Goal: Task Accomplishment & Management: Complete application form

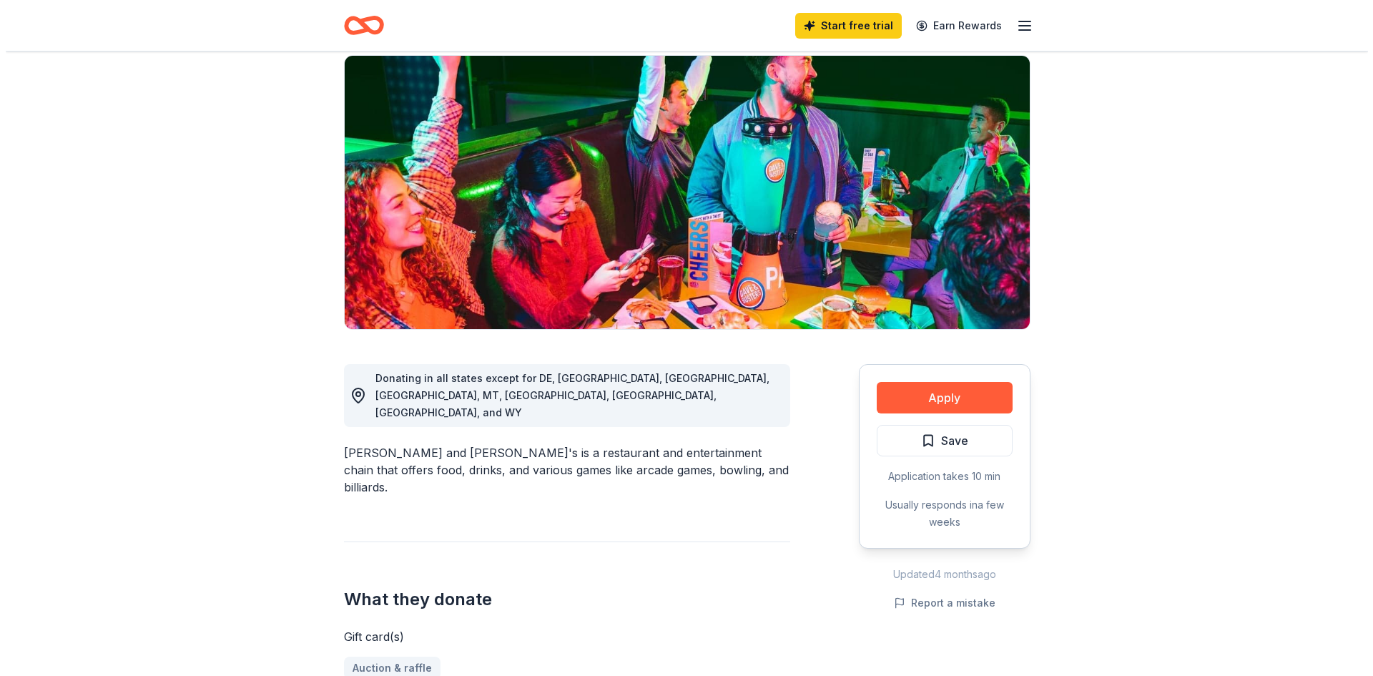
scroll to position [143, 0]
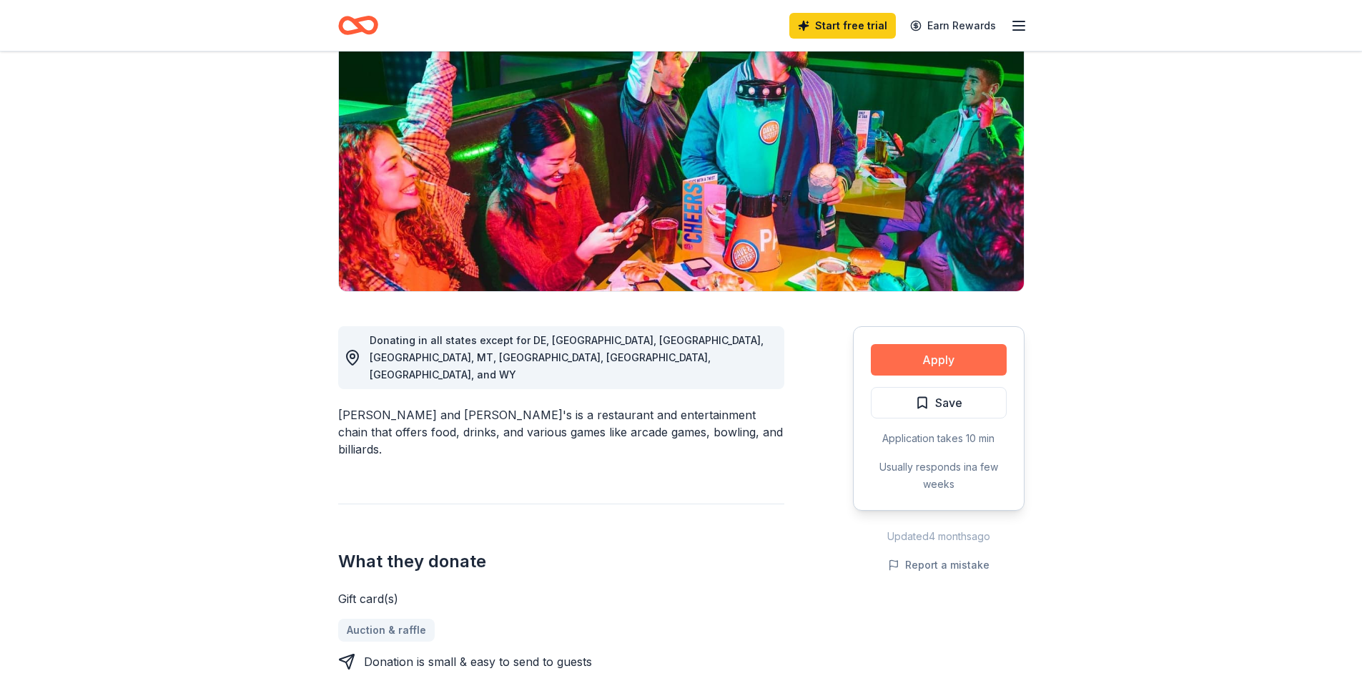
click at [933, 365] on button "Apply" at bounding box center [939, 359] width 136 height 31
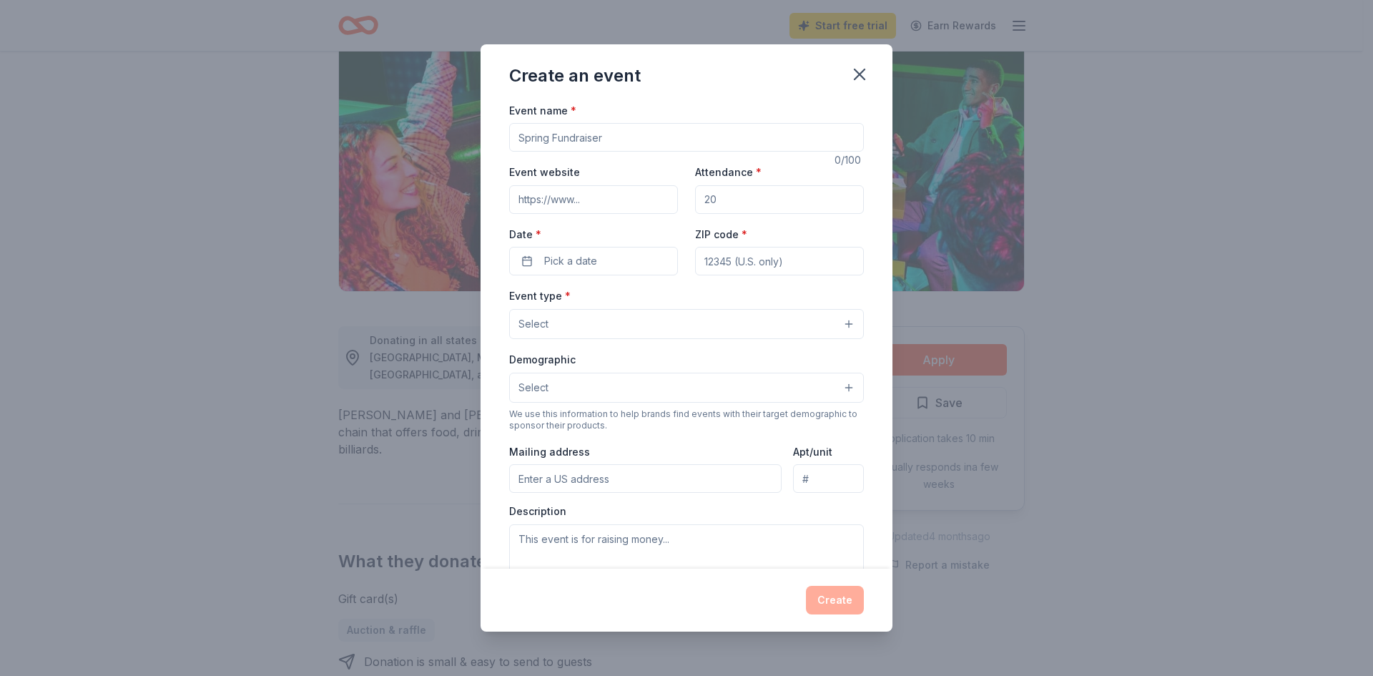
click at [586, 140] on input "Event name *" at bounding box center [686, 137] width 355 height 29
drag, startPoint x: 618, startPoint y: 138, endPoint x: 514, endPoint y: 129, distance: 104.7
click at [514, 129] on input "Event name *" at bounding box center [686, 137] width 355 height 29
type input "Fall [DATE]"
click at [731, 205] on input "Attendance *" at bounding box center [779, 199] width 169 height 29
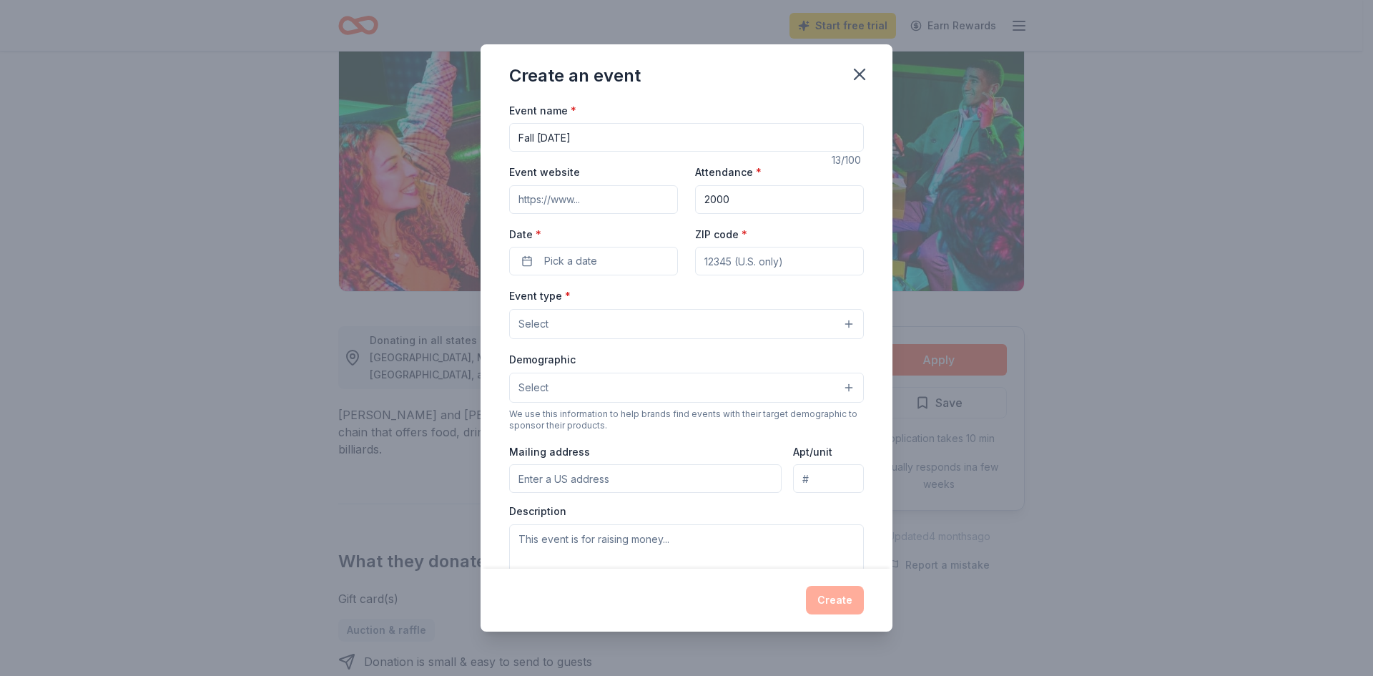
type input "2000"
click at [582, 194] on input "Event website" at bounding box center [593, 199] width 169 height 29
type input "[URL][DOMAIN_NAME]"
click at [596, 257] on button "Pick a date" at bounding box center [593, 261] width 169 height 29
click at [661, 293] on button "Go to next month" at bounding box center [668, 299] width 20 height 20
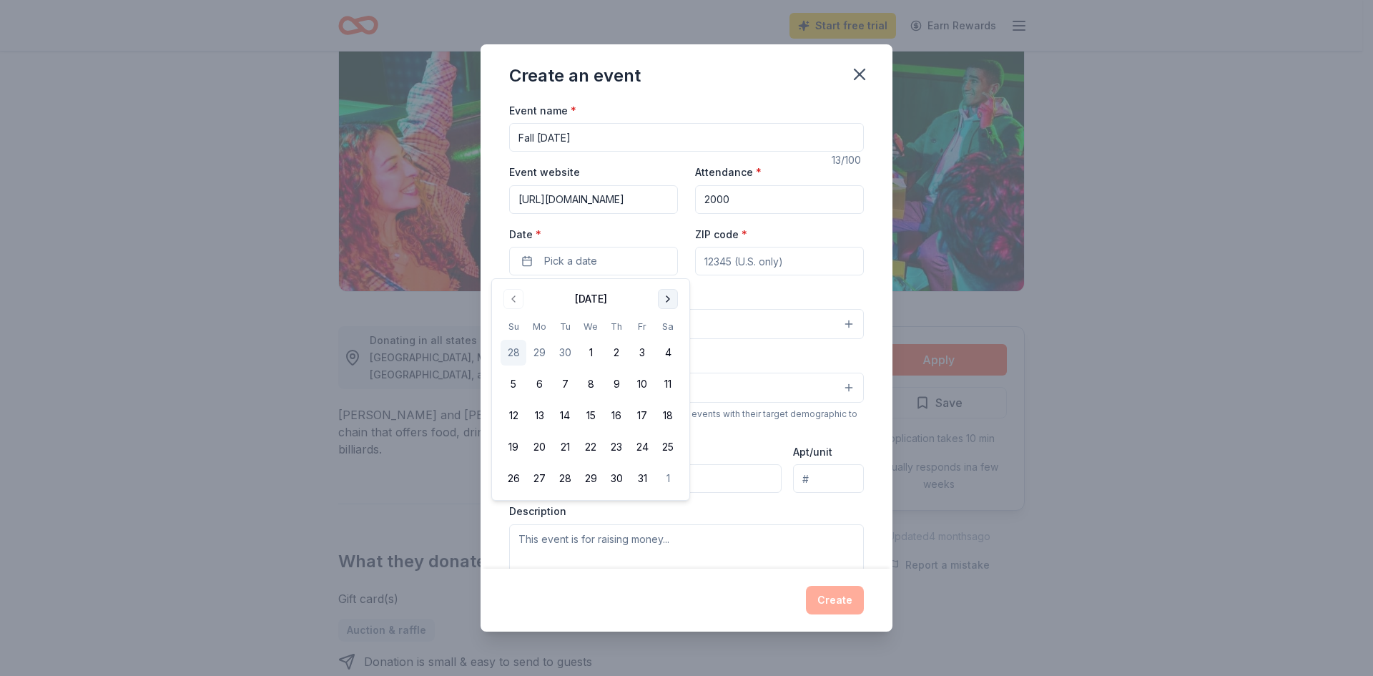
click at [661, 299] on button "Go to next month" at bounding box center [668, 299] width 20 height 20
click at [640, 383] on button "7" at bounding box center [642, 384] width 26 height 26
click at [717, 272] on input "ZIP code *" at bounding box center [779, 261] width 169 height 29
type input "34761"
type input "[STREET_ADDRESS]"
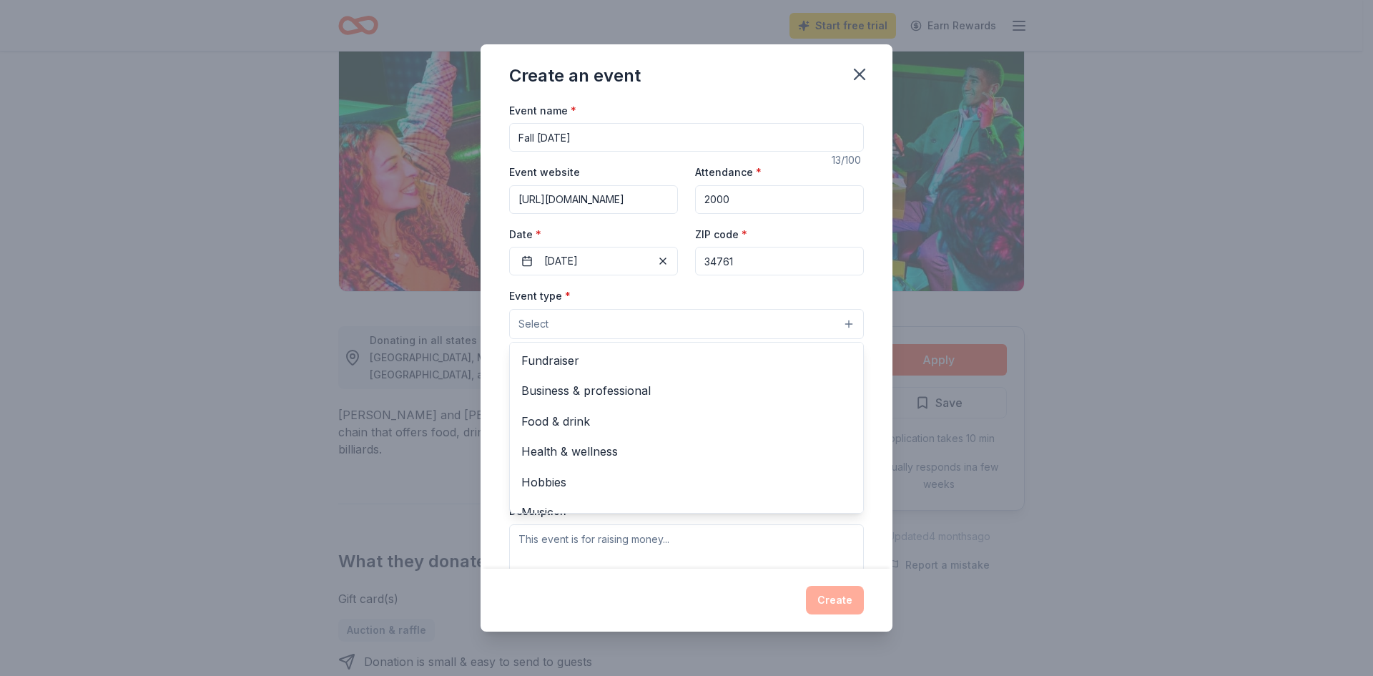
click at [600, 325] on button "Select" at bounding box center [686, 324] width 355 height 30
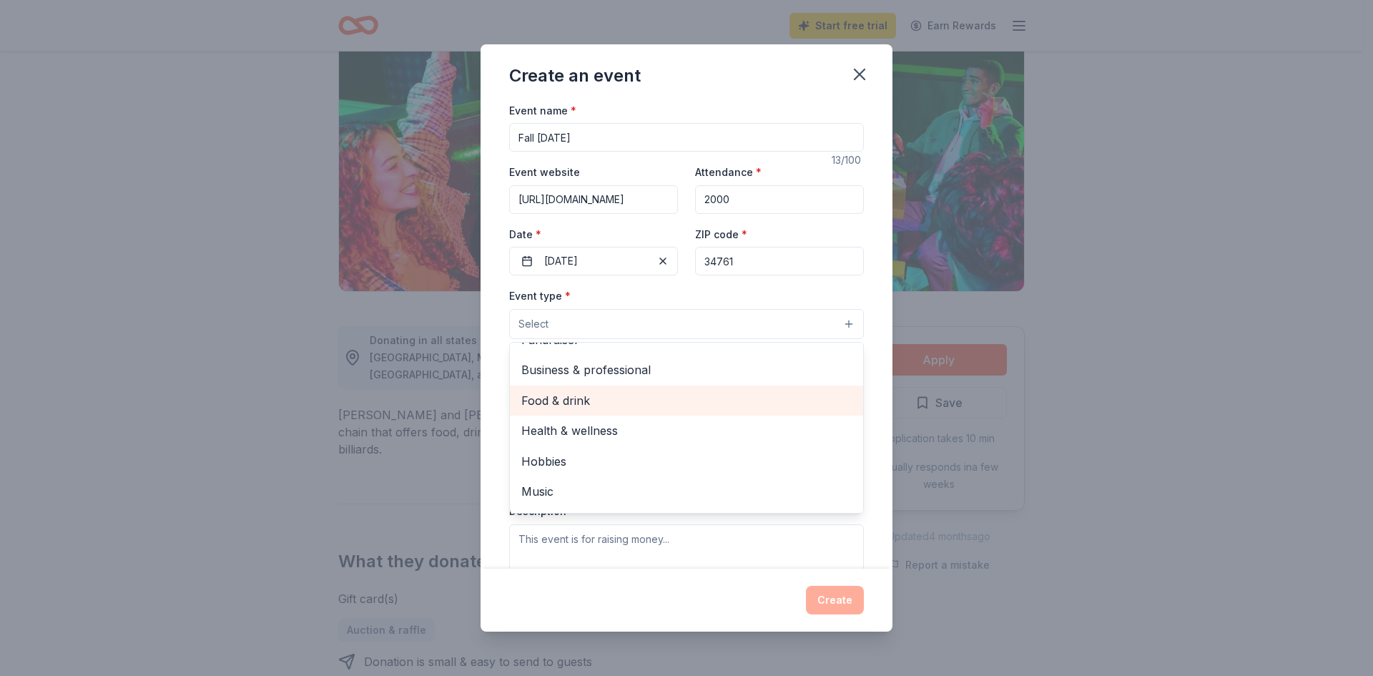
scroll to position [0, 0]
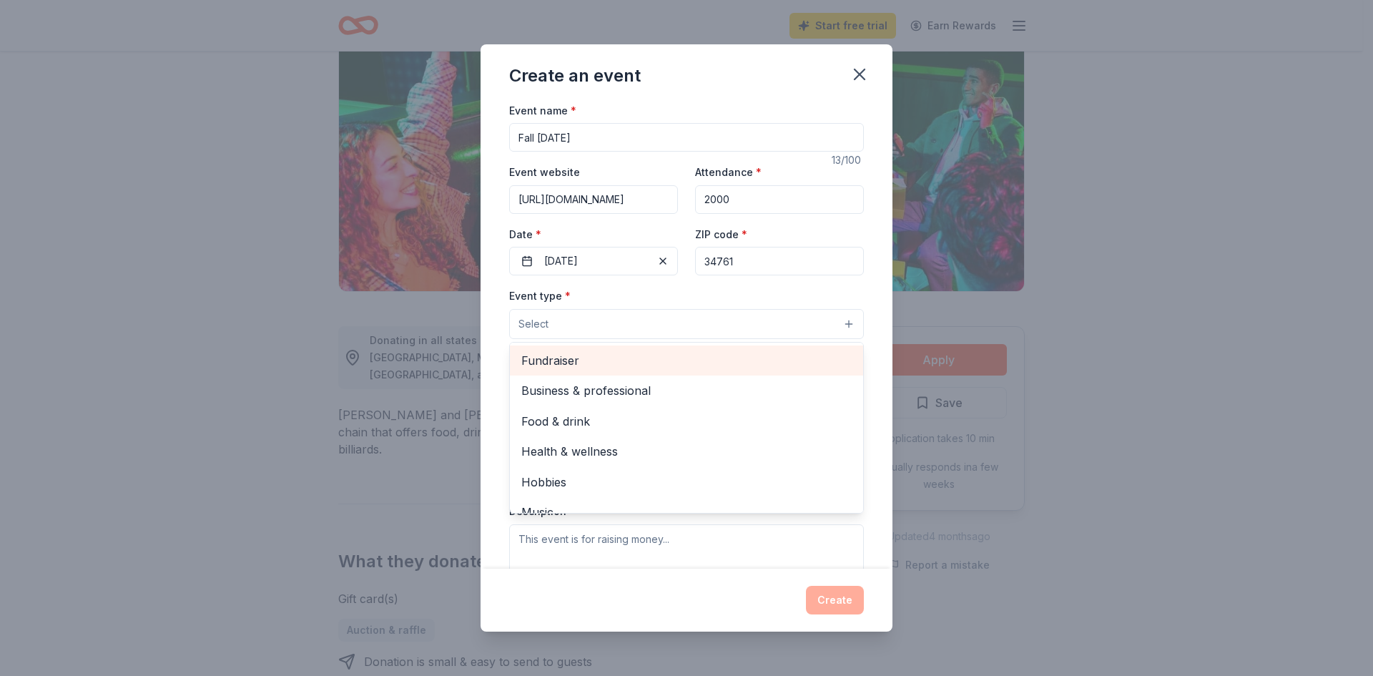
click at [585, 362] on span "Fundraiser" at bounding box center [686, 360] width 330 height 19
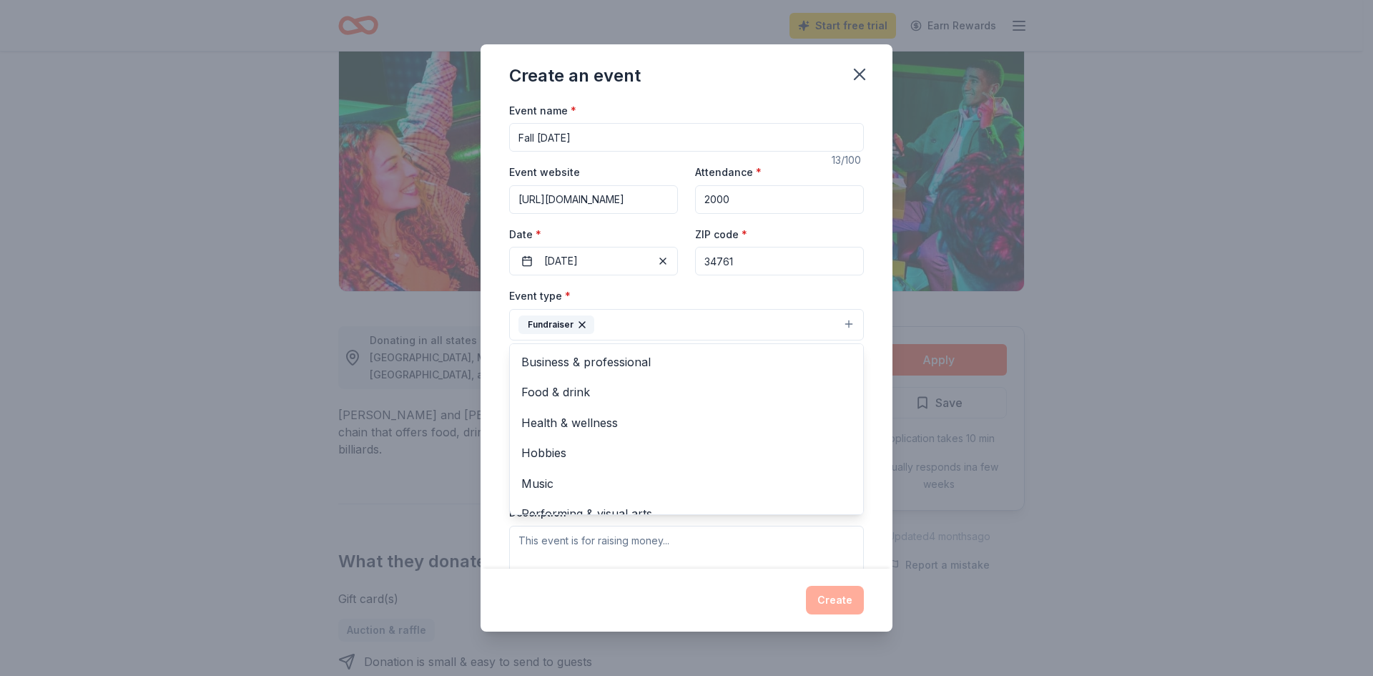
click at [683, 298] on div "Event type * Fundraiser Business & professional Food & drink Health & wellness …" at bounding box center [686, 314] width 355 height 54
click at [588, 388] on button "Select" at bounding box center [686, 389] width 355 height 30
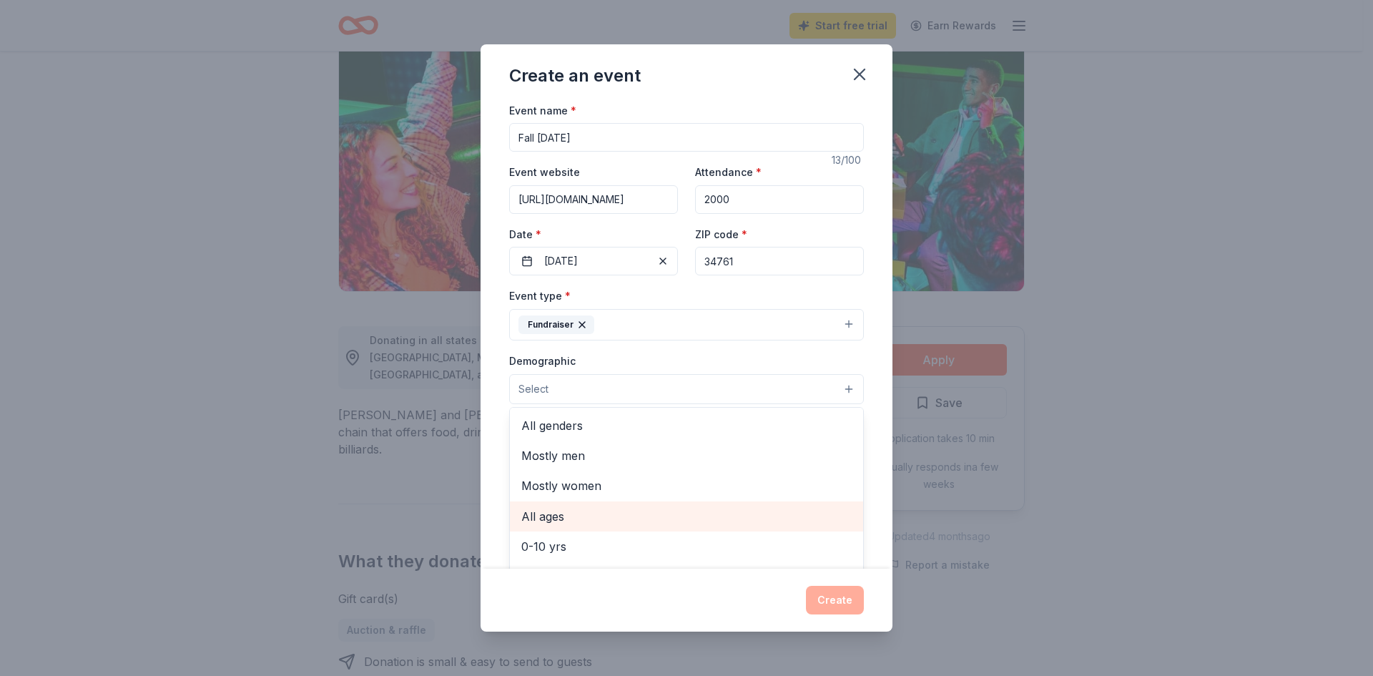
click at [556, 510] on span "All ages" at bounding box center [686, 516] width 330 height 19
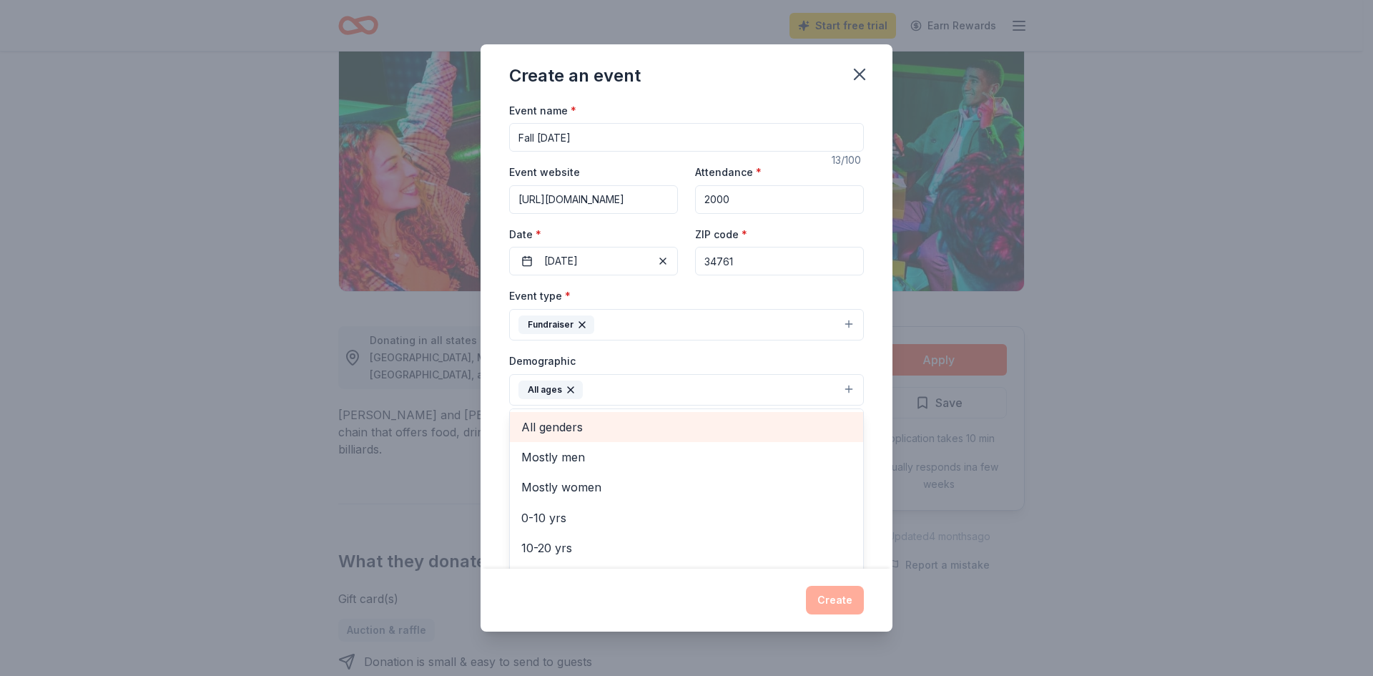
click at [572, 429] on span "All genders" at bounding box center [686, 427] width 330 height 19
click at [751, 356] on div "Demographic All ages All genders Mostly men Mostly women 0-10 yrs 10-20 yrs 20-…" at bounding box center [686, 379] width 355 height 54
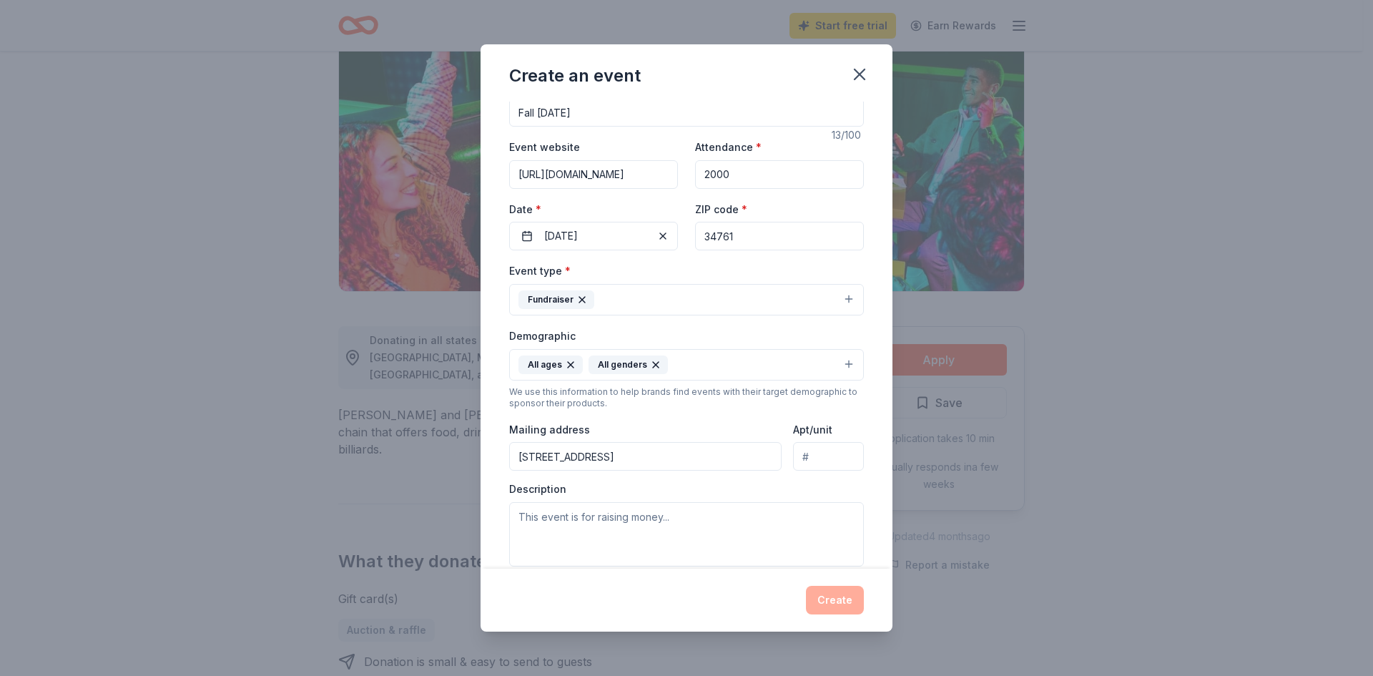
scroll to position [143, 0]
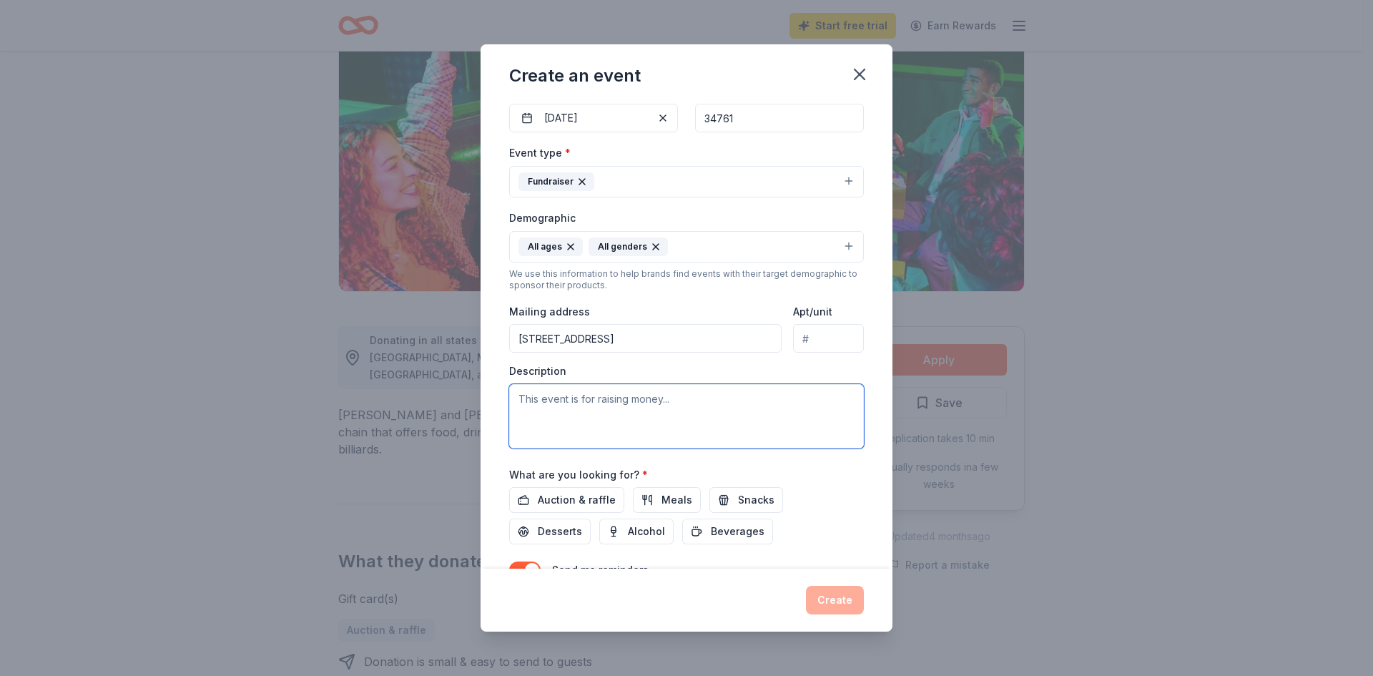
click at [542, 399] on textarea at bounding box center [686, 416] width 355 height 64
paste textarea "[URL][DOMAIN_NAME]"
type textarea "[URL][DOMAIN_NAME]"
drag, startPoint x: 724, startPoint y: 408, endPoint x: 474, endPoint y: 389, distance: 250.9
click at [474, 389] on div "Create an event Event name * Fall [DATE] 13 /100 Event website [URL][DOMAIN_NAM…" at bounding box center [686, 338] width 1373 height 676
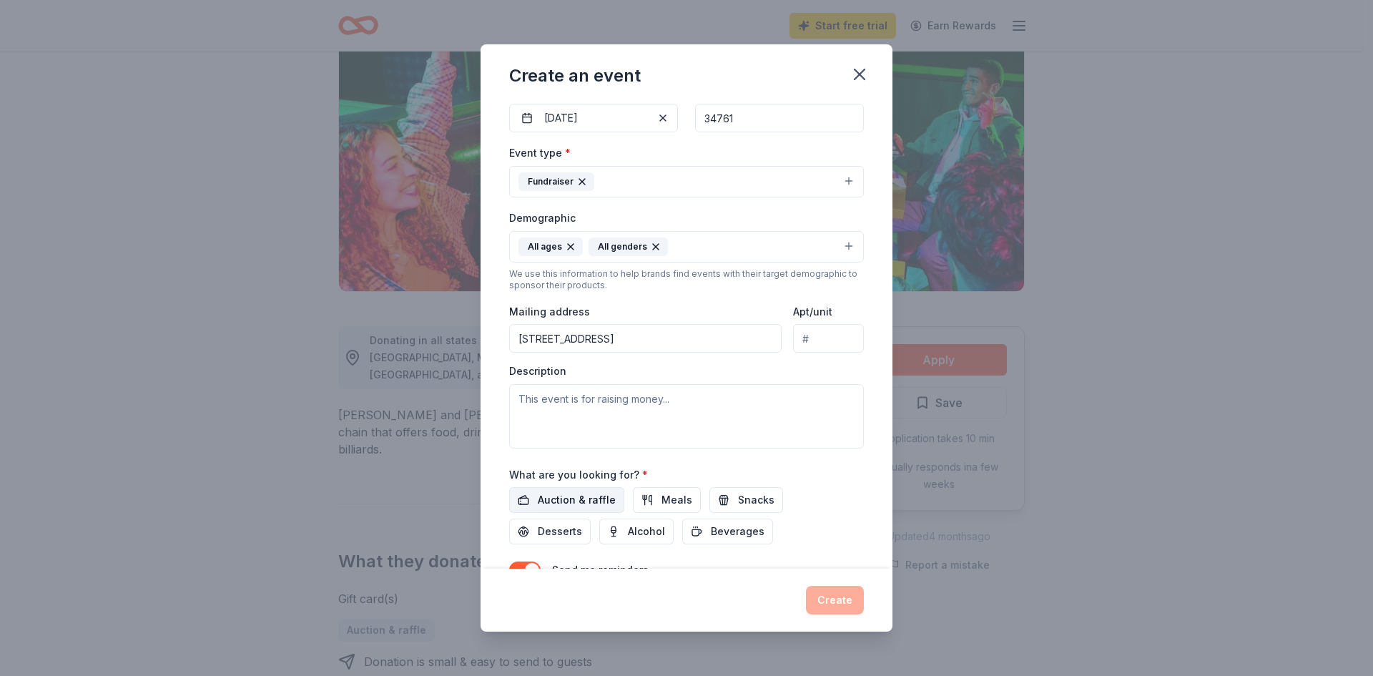
click at [571, 501] on span "Auction & raffle" at bounding box center [577, 499] width 78 height 17
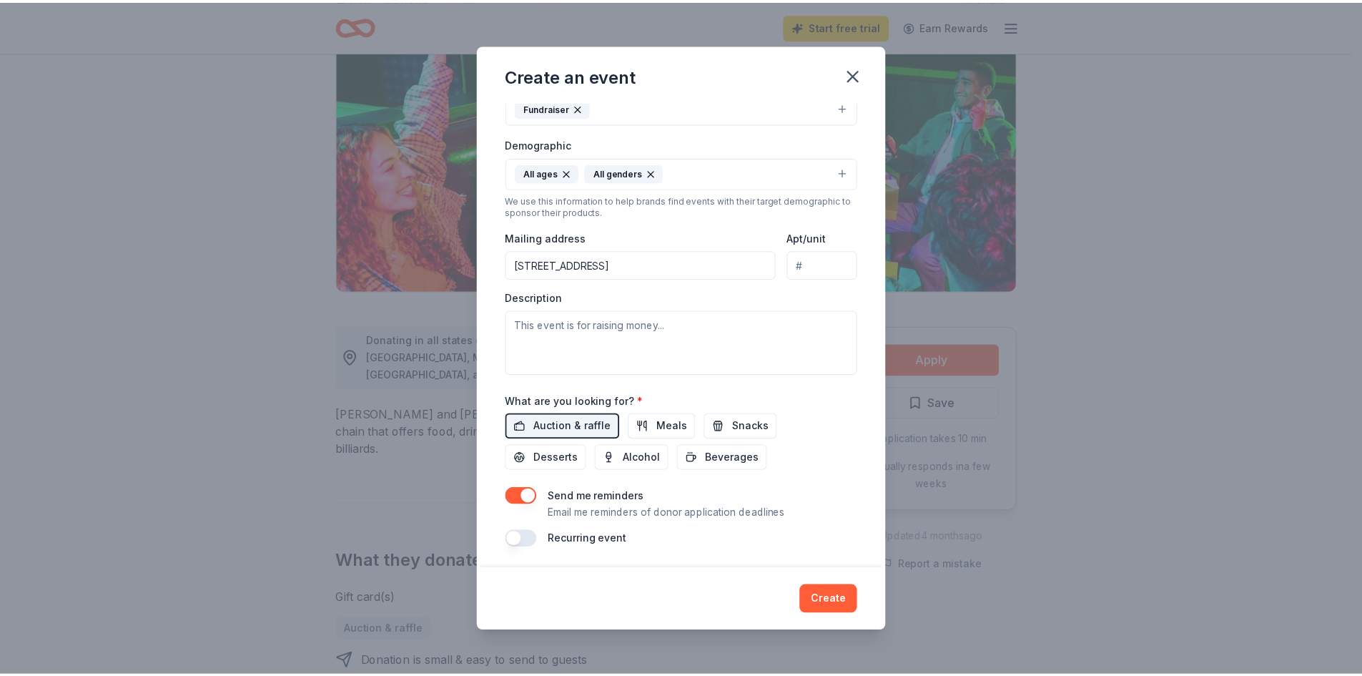
scroll to position [219, 0]
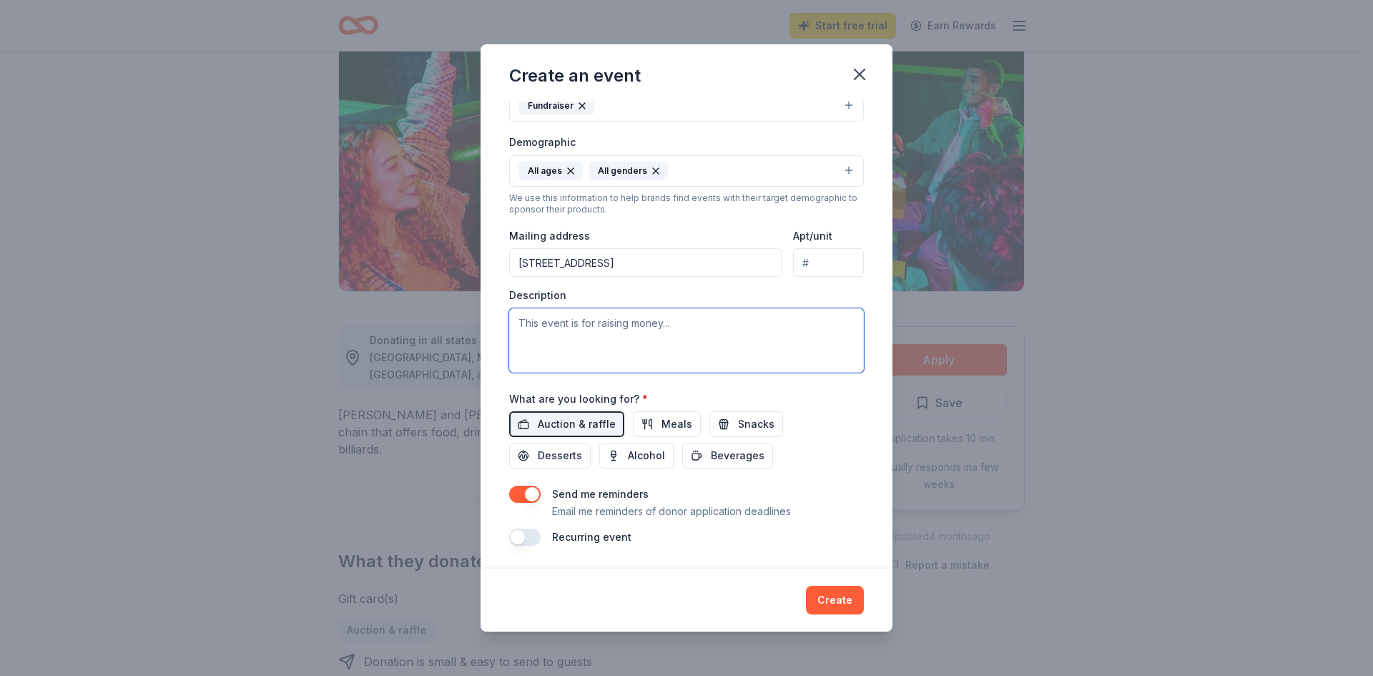
click at [559, 326] on textarea at bounding box center [686, 340] width 355 height 64
drag, startPoint x: 750, startPoint y: 325, endPoint x: 742, endPoint y: 325, distance: 7.9
click at [742, 325] on textarea "This event is to raise funds for our academic progmrs that the school that does…" at bounding box center [686, 340] width 355 height 64
click at [772, 324] on textarea "This event is to raise funds for our academic progmrs that the school that does…" at bounding box center [686, 340] width 355 height 64
click at [670, 339] on textarea "This event is to raise funds for our academic programs that the school that doe…" at bounding box center [686, 340] width 355 height 64
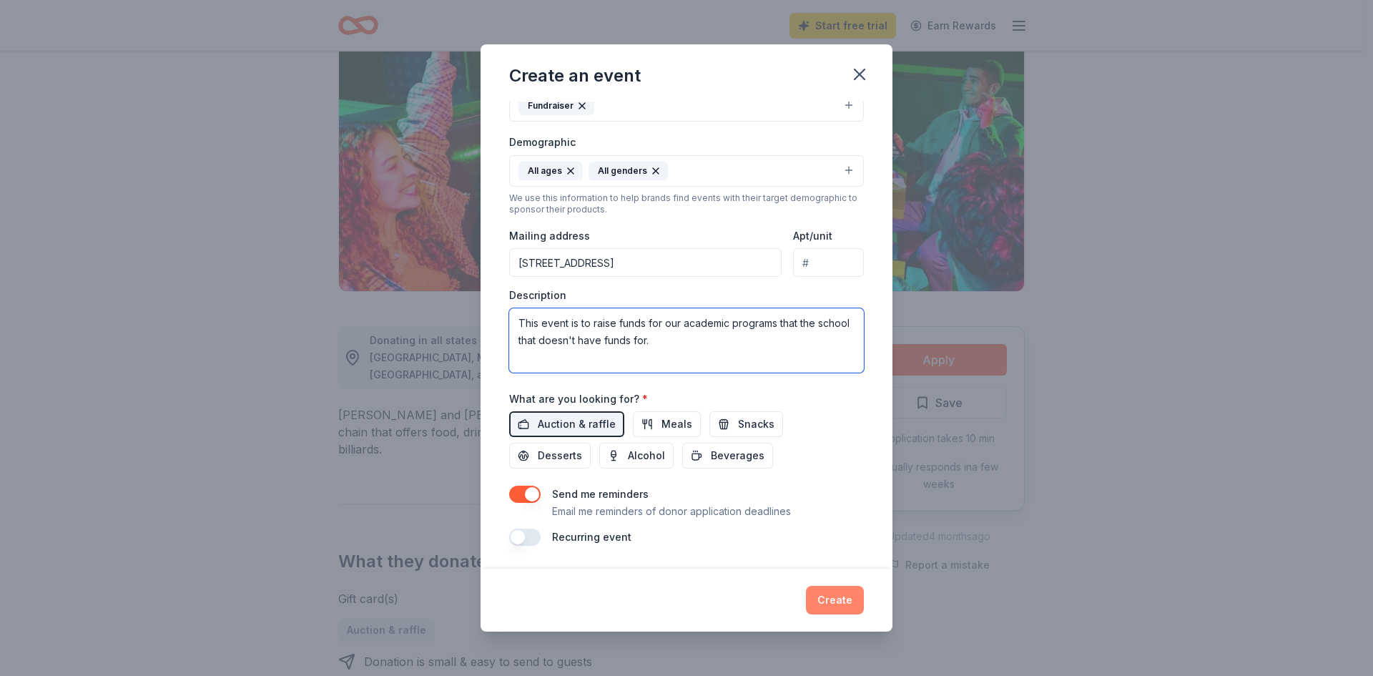
type textarea "This event is to raise funds for our academic programs that the school that doe…"
click at [828, 599] on button "Create" at bounding box center [835, 600] width 58 height 29
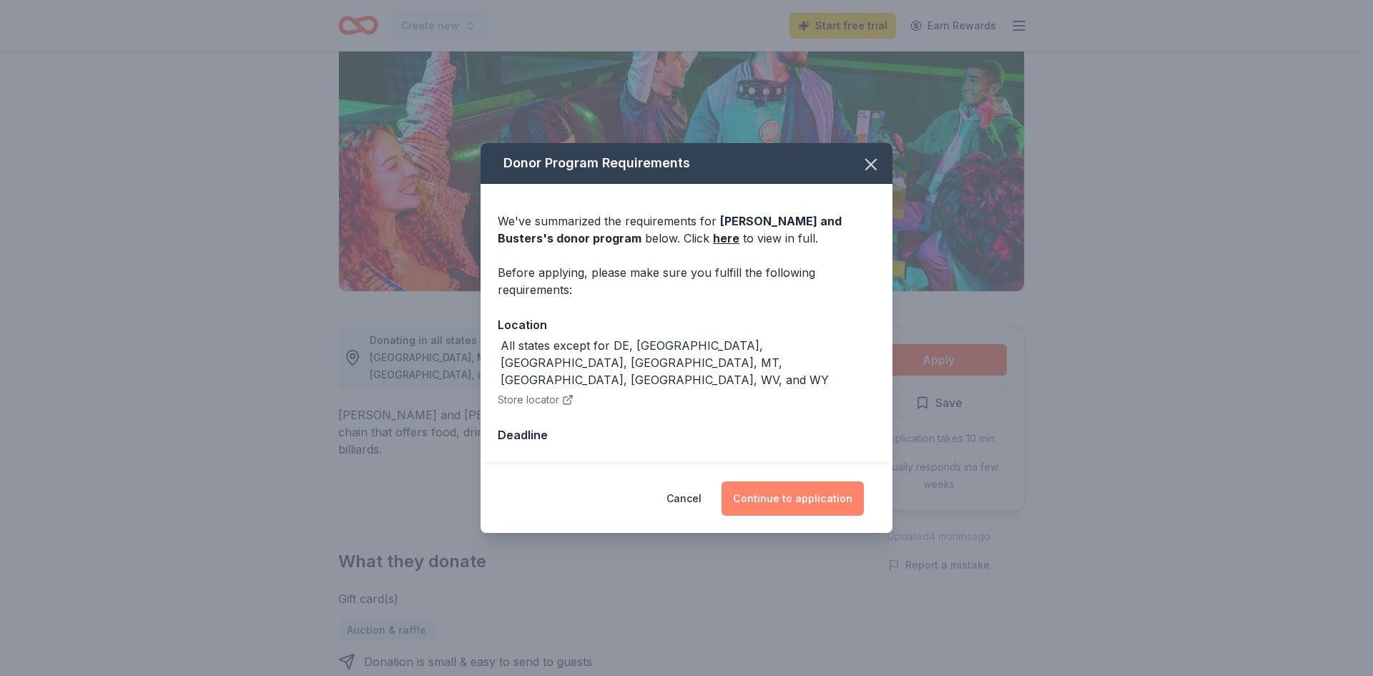
click at [771, 484] on button "Continue to application" at bounding box center [792, 498] width 142 height 34
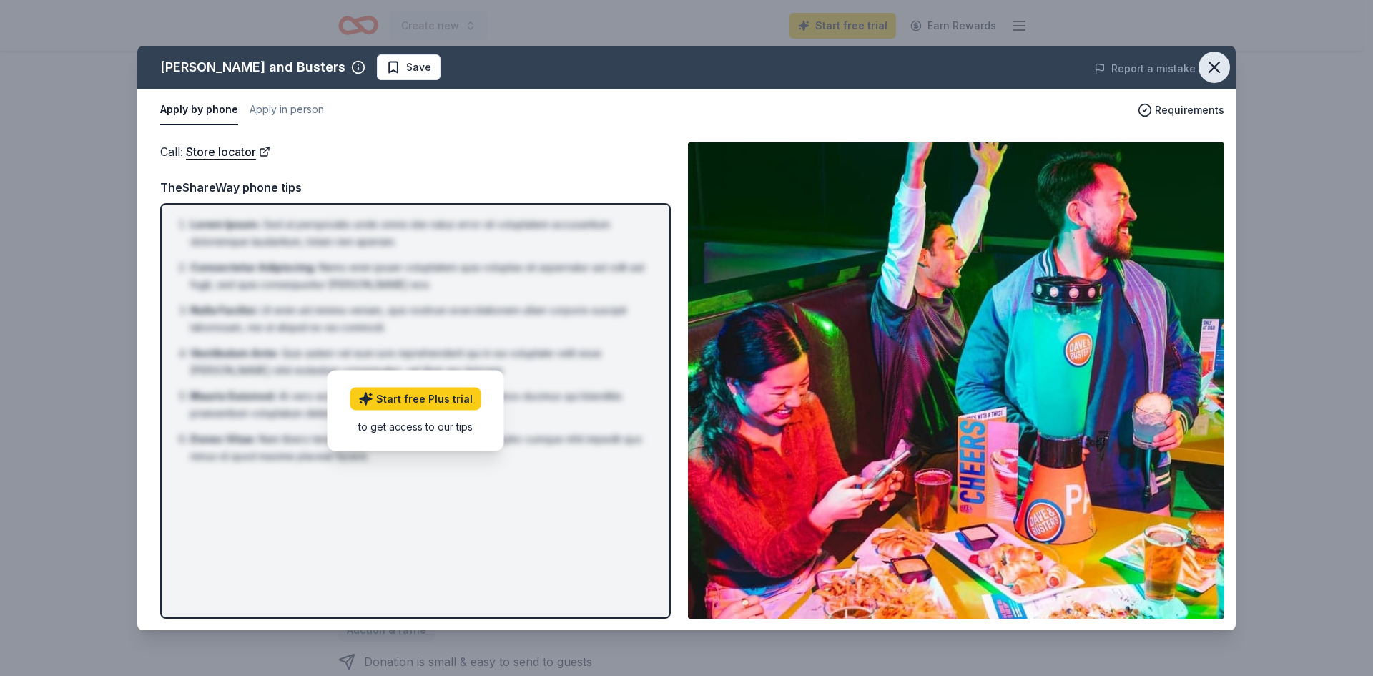
click at [1218, 68] on icon "button" at bounding box center [1214, 67] width 20 height 20
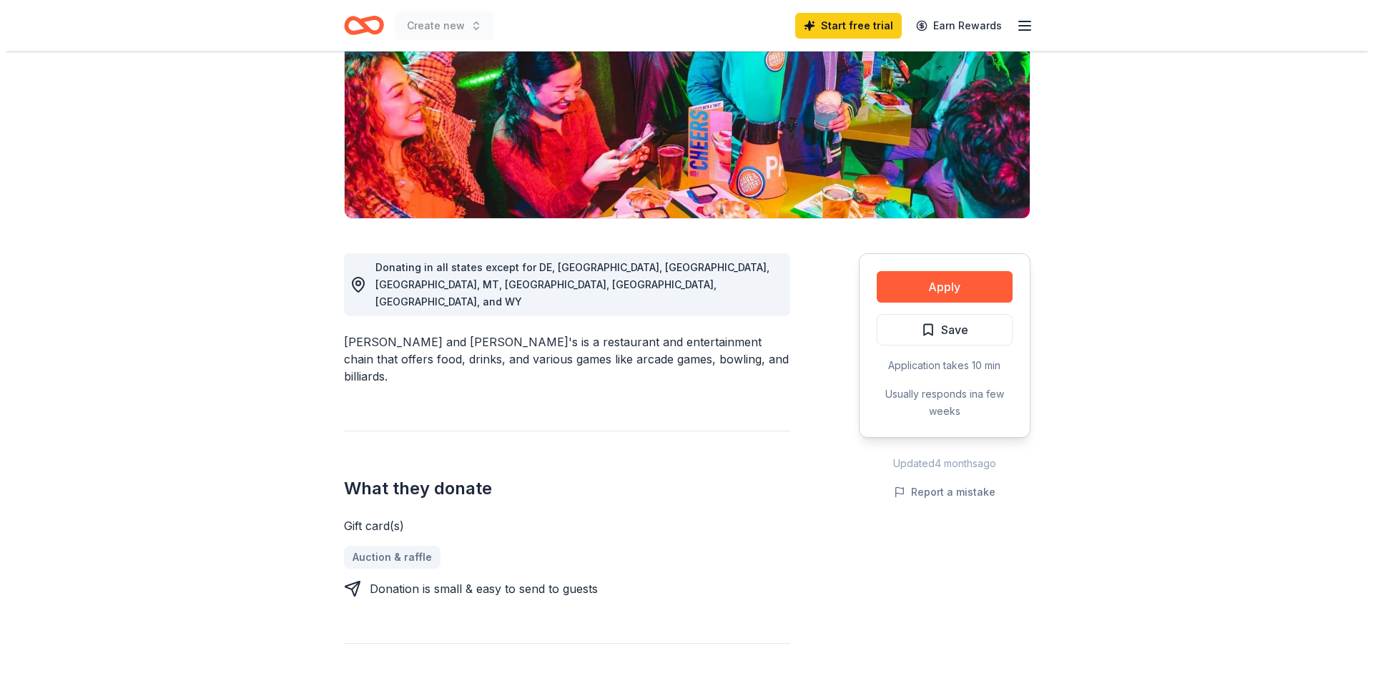
scroll to position [215, 0]
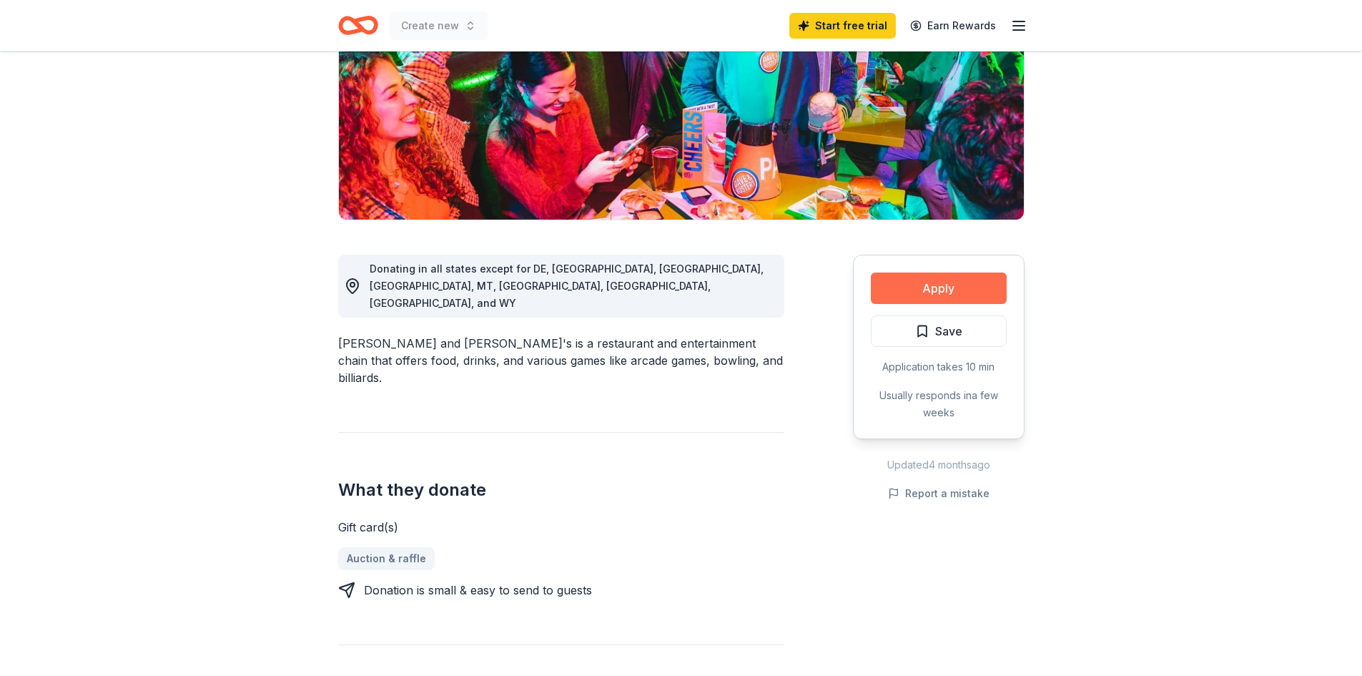
click at [915, 284] on button "Apply" at bounding box center [939, 287] width 136 height 31
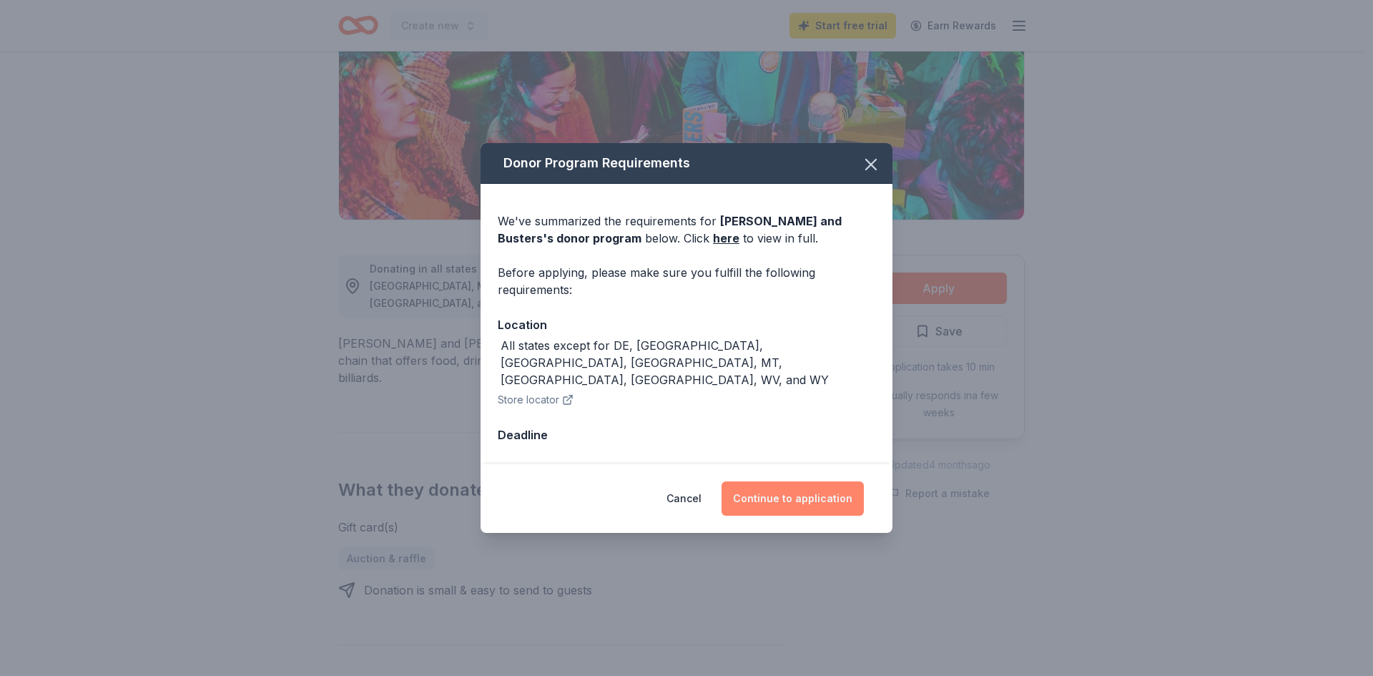
click at [806, 484] on button "Continue to application" at bounding box center [792, 498] width 142 height 34
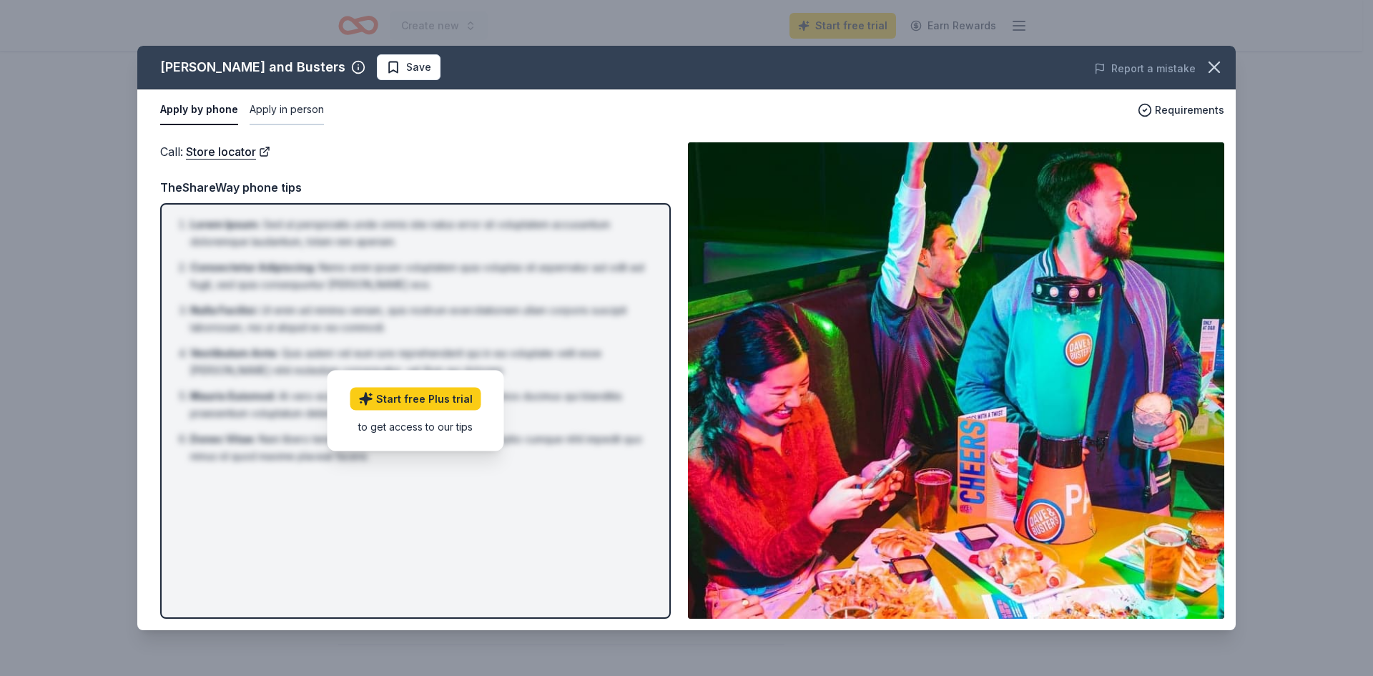
click at [267, 109] on button "Apply in person" at bounding box center [287, 110] width 74 height 30
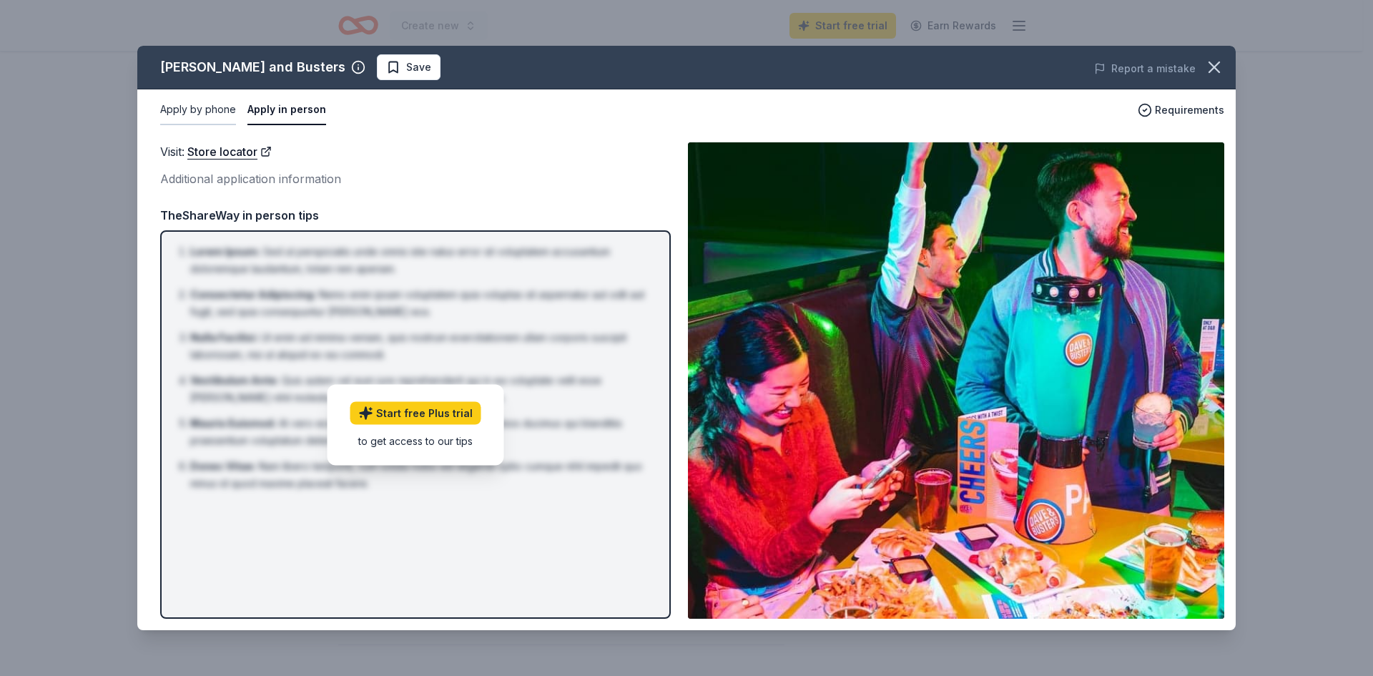
click at [216, 115] on button "Apply by phone" at bounding box center [198, 110] width 76 height 30
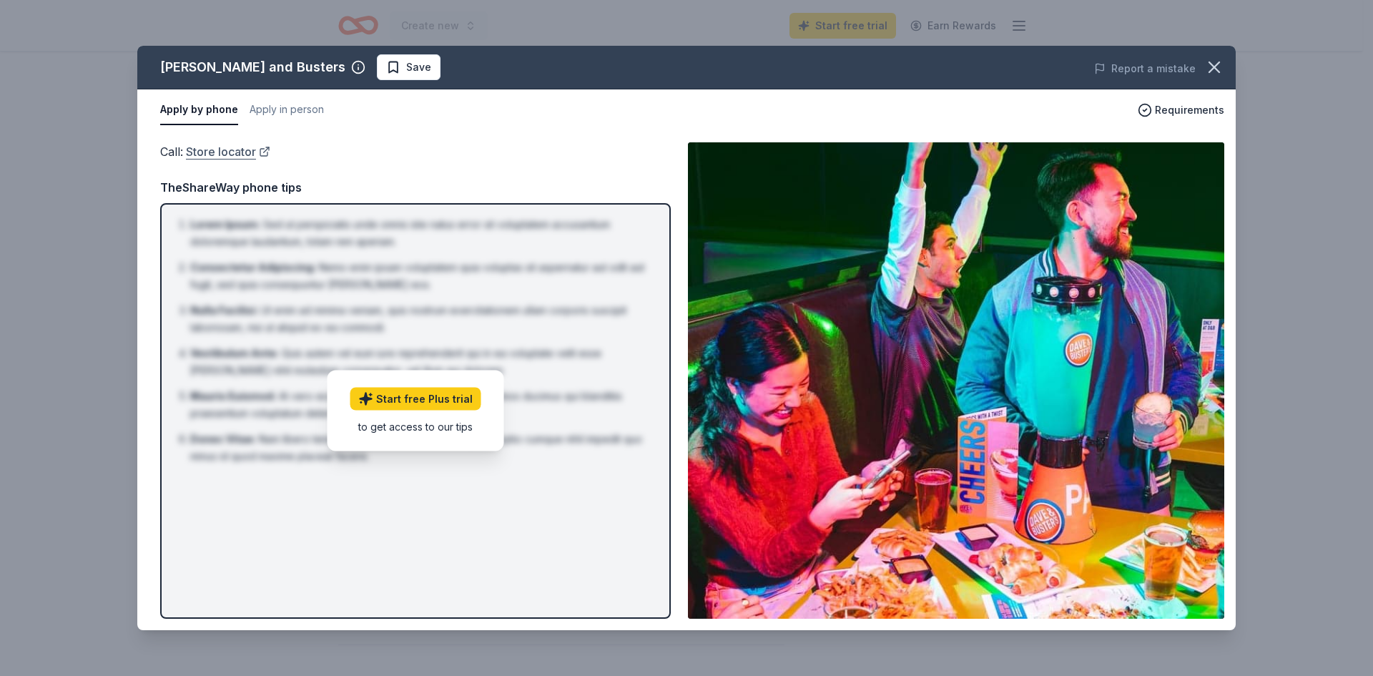
click at [224, 157] on link "Store locator" at bounding box center [228, 151] width 84 height 19
